Goal: Information Seeking & Learning: Compare options

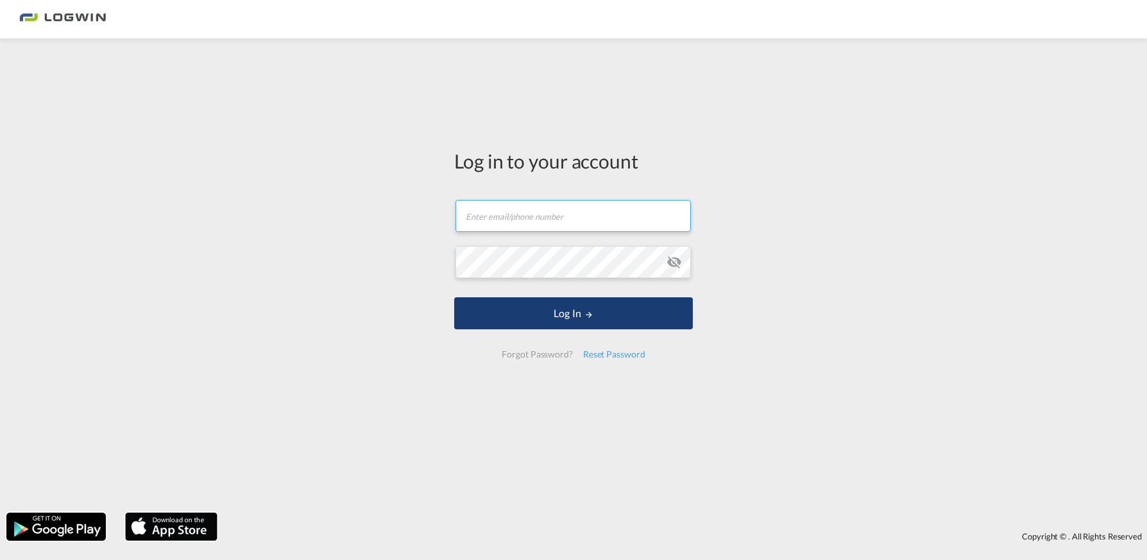
type input "[EMAIL_ADDRESS][DOMAIN_NAME]"
click at [558, 307] on button "Log In" at bounding box center [573, 314] width 239 height 32
